Goal: Task Accomplishment & Management: Manage account settings

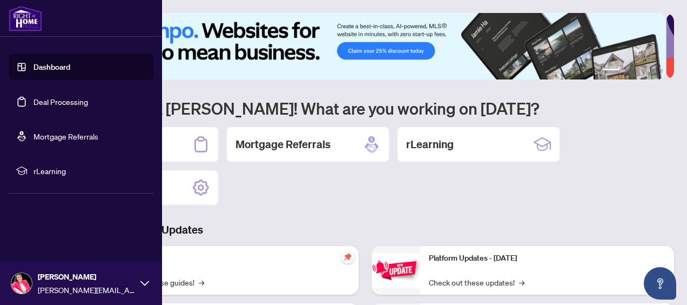
click at [33, 68] on link "Dashboard" at bounding box center [51, 67] width 37 height 10
click at [69, 72] on link "Dashboard" at bounding box center [51, 67] width 37 height 10
click at [54, 68] on link "Dashboard" at bounding box center [51, 67] width 37 height 10
click at [62, 97] on link "Deal Processing" at bounding box center [60, 102] width 55 height 10
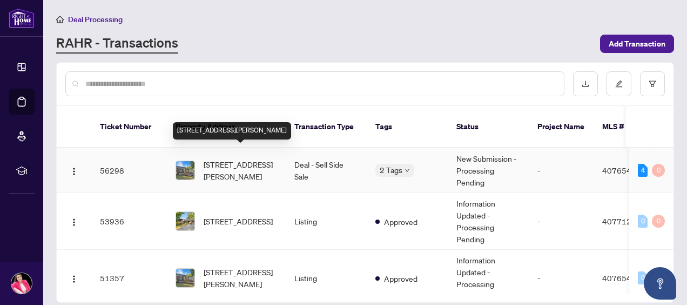
click at [254, 160] on span "[STREET_ADDRESS][PERSON_NAME]" at bounding box center [240, 170] width 73 height 24
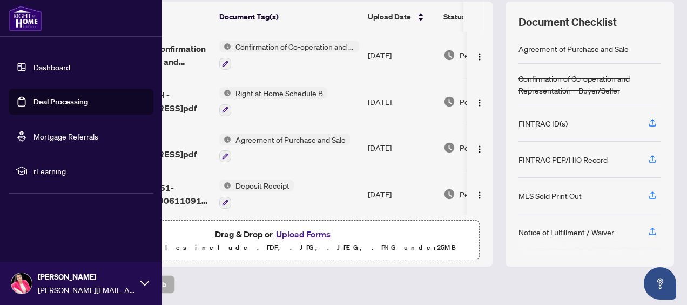
click at [33, 63] on link "Dashboard" at bounding box center [51, 67] width 37 height 10
